Goal: Navigation & Orientation: Find specific page/section

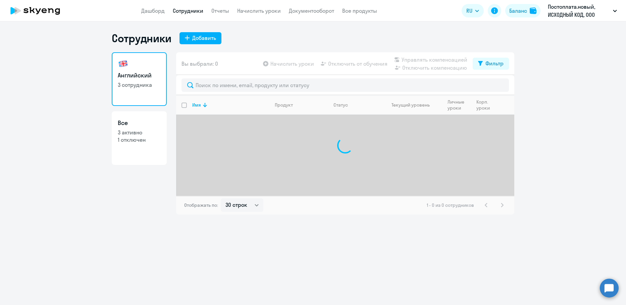
select select "30"
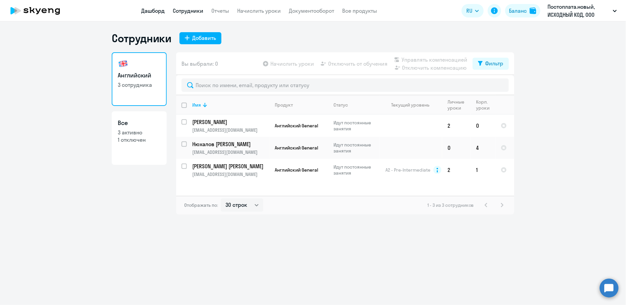
click at [154, 12] on link "Дашборд" at bounding box center [152, 10] width 23 height 7
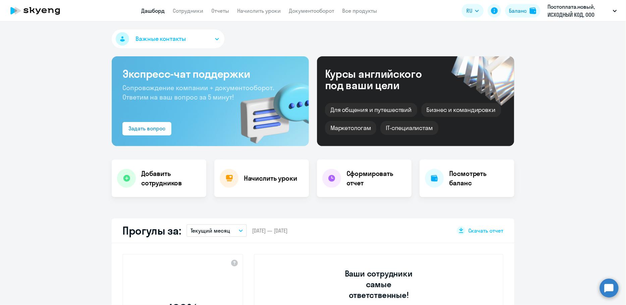
select select "30"
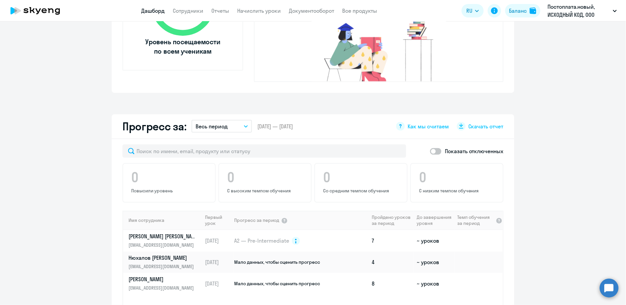
scroll to position [298, 0]
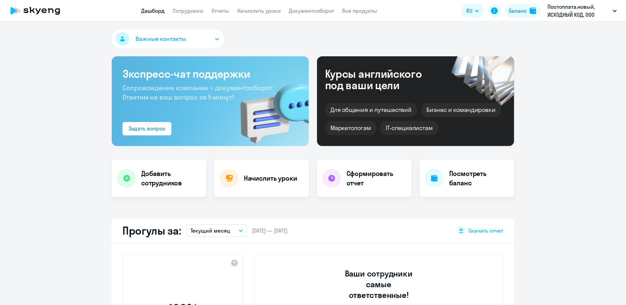
select select "30"
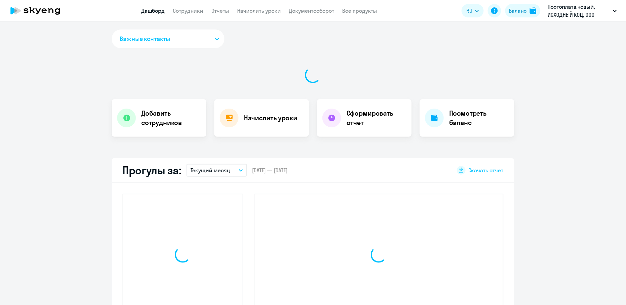
select select "30"
